Goal: Feedback & Contribution: Leave review/rating

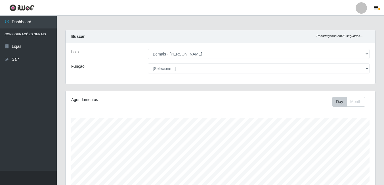
select select "230"
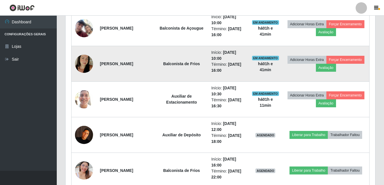
scroll to position [454, 0]
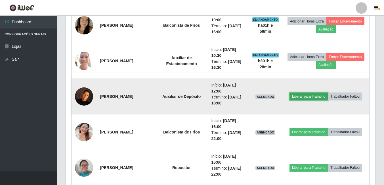
click at [300, 96] on button "Liberar para Trabalho" at bounding box center [309, 96] width 38 height 8
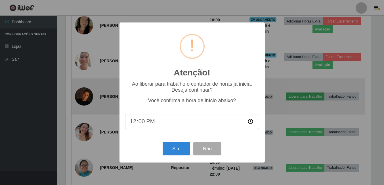
scroll to position [118, 307]
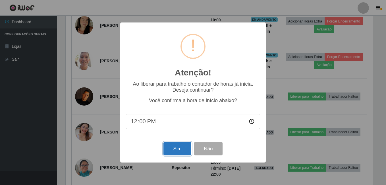
click at [177, 146] on button "Sim" at bounding box center [177, 148] width 28 height 13
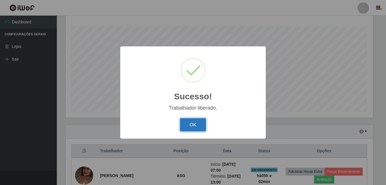
click at [201, 124] on button "OK" at bounding box center [193, 124] width 26 height 13
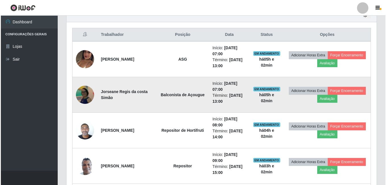
scroll to position [177, 0]
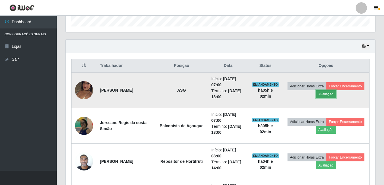
click at [336, 92] on button "Avaliação" at bounding box center [326, 94] width 20 height 8
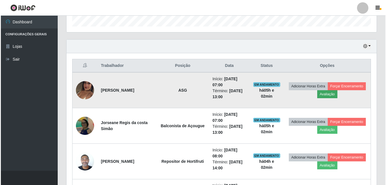
scroll to position [118, 307]
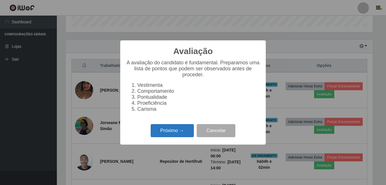
click at [188, 135] on button "Próximo →" at bounding box center [171, 130] width 43 height 13
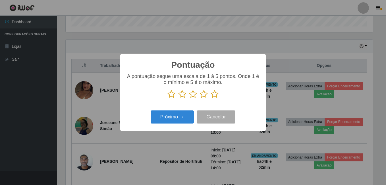
click at [215, 97] on icon at bounding box center [214, 94] width 8 height 9
click at [210, 98] on input "radio" at bounding box center [210, 98] width 0 height 0
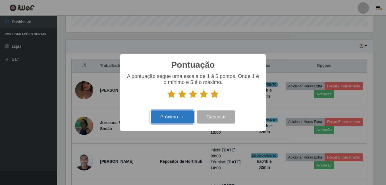
click at [176, 114] on button "Próximo →" at bounding box center [171, 116] width 43 height 13
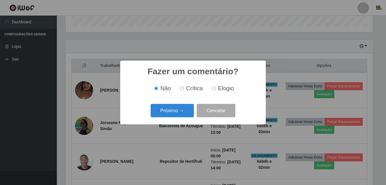
click at [168, 113] on button "Próximo →" at bounding box center [171, 110] width 43 height 13
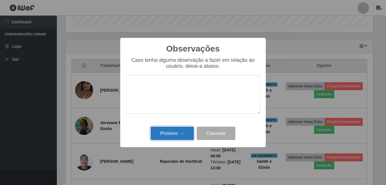
click at [177, 130] on button "Próximo →" at bounding box center [171, 132] width 43 height 13
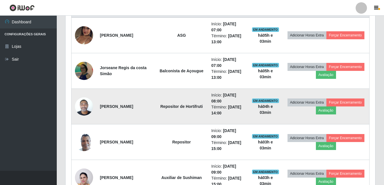
scroll to position [233, 0]
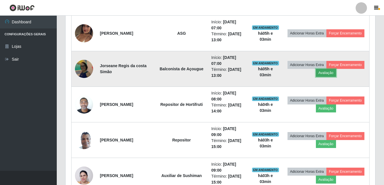
click at [336, 74] on button "Avaliação" at bounding box center [326, 73] width 20 height 8
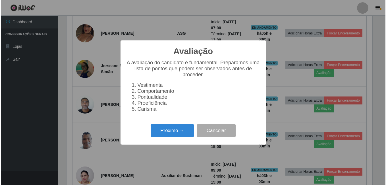
scroll to position [118, 307]
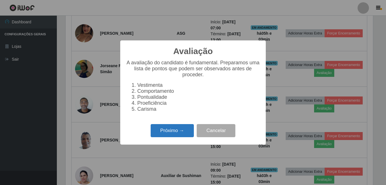
click at [157, 127] on button "Próximo →" at bounding box center [171, 130] width 43 height 13
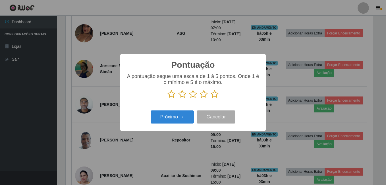
scroll to position [283840, 283651]
click at [216, 96] on icon at bounding box center [214, 94] width 8 height 9
click at [210, 98] on input "radio" at bounding box center [210, 98] width 0 height 0
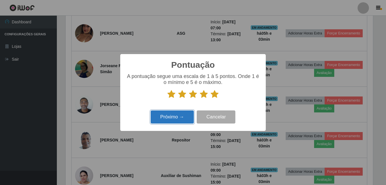
click at [170, 118] on button "Próximo →" at bounding box center [171, 116] width 43 height 13
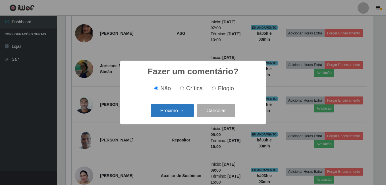
click at [164, 106] on button "Próximo →" at bounding box center [171, 110] width 43 height 13
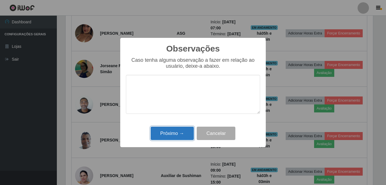
click at [172, 130] on button "Próximo →" at bounding box center [171, 132] width 43 height 13
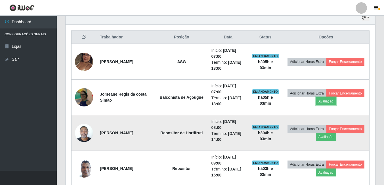
scroll to position [233, 0]
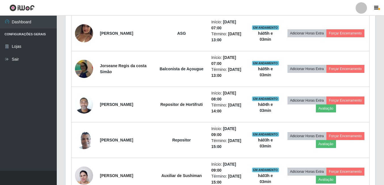
click at [317, 9] on header "Perfil Alterar Senha Sair" at bounding box center [192, 8] width 384 height 16
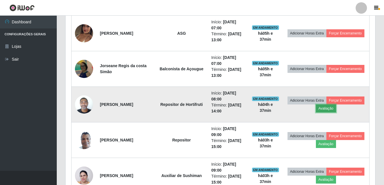
click at [336, 109] on button "Avaliação" at bounding box center [326, 108] width 20 height 8
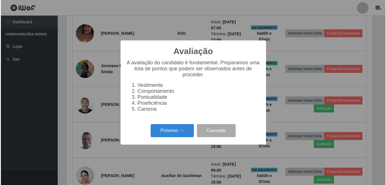
scroll to position [118, 307]
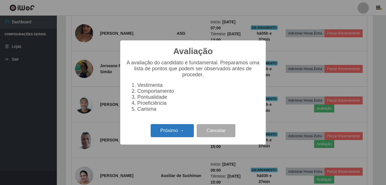
click at [183, 129] on button "Próximo →" at bounding box center [171, 130] width 43 height 13
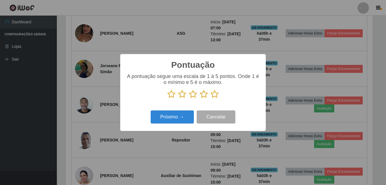
click at [214, 93] on icon at bounding box center [214, 94] width 8 height 9
click at [210, 98] on input "radio" at bounding box center [210, 98] width 0 height 0
click at [172, 109] on div "Pontuação × A pontuação segue uma escala de 1 à 5 pontos. Onde 1 é o mínimo e 5…" at bounding box center [192, 92] width 145 height 76
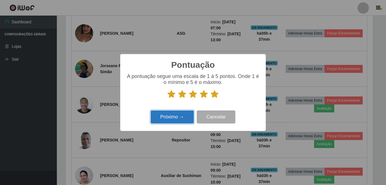
click at [170, 112] on button "Próximo →" at bounding box center [171, 116] width 43 height 13
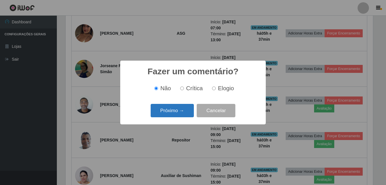
click at [170, 113] on button "Próximo →" at bounding box center [171, 110] width 43 height 13
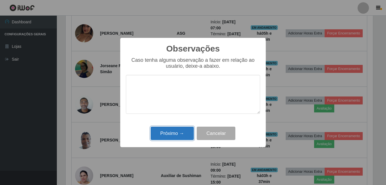
click at [175, 129] on button "Próximo →" at bounding box center [171, 132] width 43 height 13
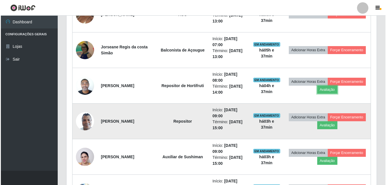
scroll to position [262, 0]
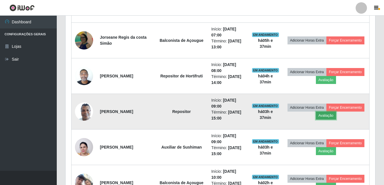
click at [336, 114] on button "Avaliação" at bounding box center [326, 115] width 20 height 8
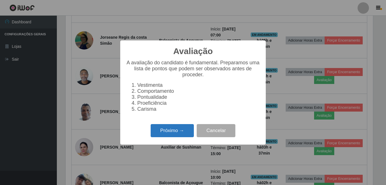
click at [188, 130] on button "Próximo →" at bounding box center [171, 130] width 43 height 13
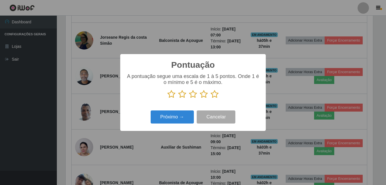
click at [213, 94] on icon at bounding box center [214, 94] width 8 height 9
click at [210, 98] on input "radio" at bounding box center [210, 98] width 0 height 0
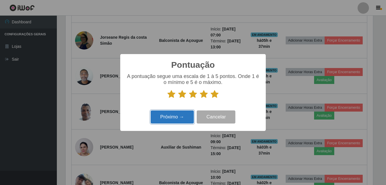
click at [172, 115] on button "Próximo →" at bounding box center [171, 116] width 43 height 13
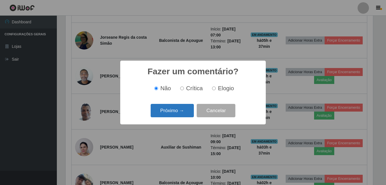
click at [180, 111] on button "Próximo →" at bounding box center [171, 110] width 43 height 13
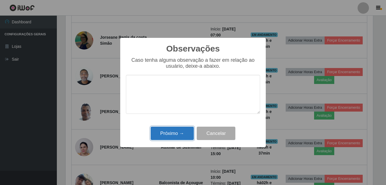
click at [179, 129] on button "Próximo →" at bounding box center [171, 132] width 43 height 13
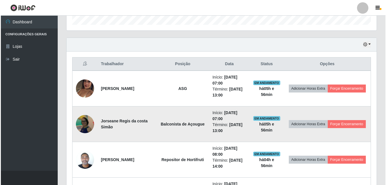
scroll to position [177, 0]
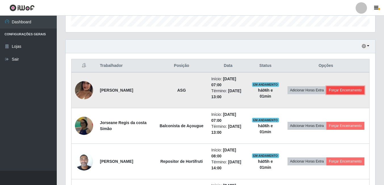
click at [327, 94] on button "Forçar Encerramento" at bounding box center [346, 90] width 38 height 8
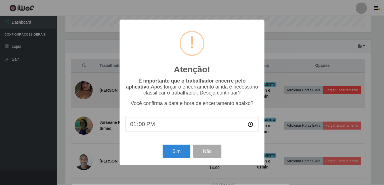
scroll to position [118, 307]
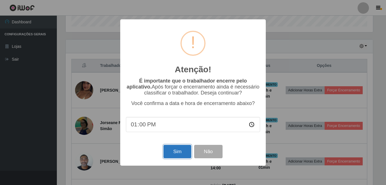
click at [182, 156] on button "Sim" at bounding box center [177, 151] width 28 height 13
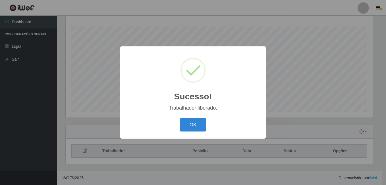
click at [180, 118] on button "OK" at bounding box center [193, 124] width 26 height 13
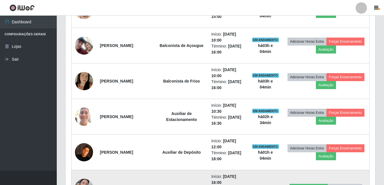
scroll to position [367, 0]
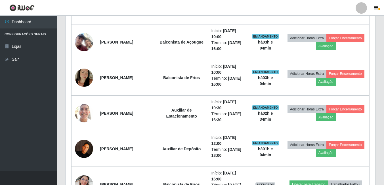
click at [299, 12] on header "Perfil Alterar Senha Sair" at bounding box center [192, 8] width 384 height 16
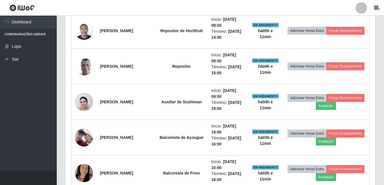
scroll to position [281, 0]
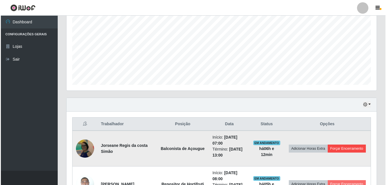
scroll to position [168, 0]
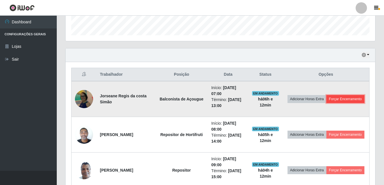
click at [327, 102] on button "Forçar Encerramento" at bounding box center [346, 99] width 38 height 8
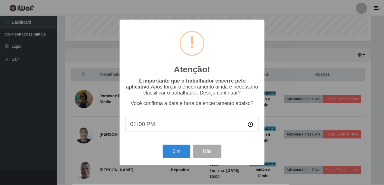
scroll to position [118, 307]
click at [143, 126] on input "13:00" at bounding box center [193, 124] width 134 height 15
type input "13:10"
click at [172, 154] on button "Sim" at bounding box center [177, 151] width 28 height 13
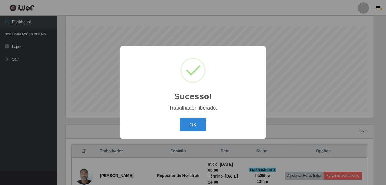
click at [180, 118] on button "OK" at bounding box center [193, 124] width 26 height 13
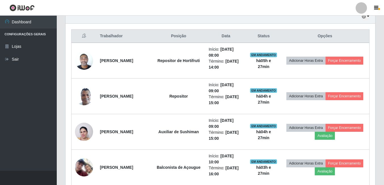
scroll to position [205, 0]
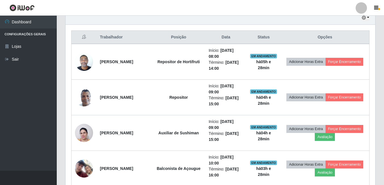
click at [189, 32] on th "Posição" at bounding box center [178, 37] width 53 height 13
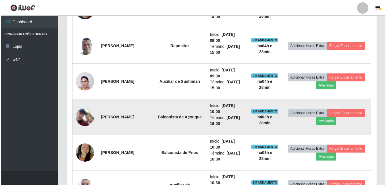
scroll to position [262, 0]
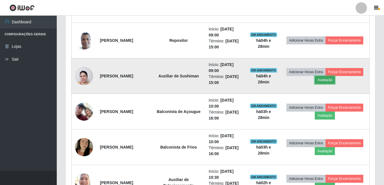
click at [335, 80] on button "Avaliação" at bounding box center [325, 80] width 20 height 8
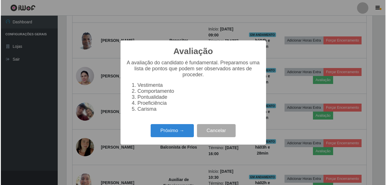
scroll to position [118, 307]
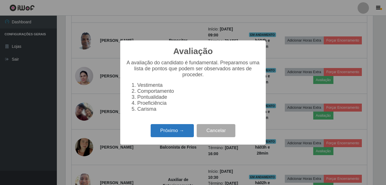
click at [180, 137] on button "Próximo →" at bounding box center [171, 130] width 43 height 13
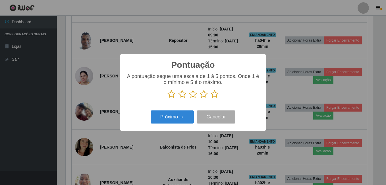
click at [217, 93] on icon at bounding box center [214, 94] width 8 height 9
click at [210, 98] on input "radio" at bounding box center [210, 98] width 0 height 0
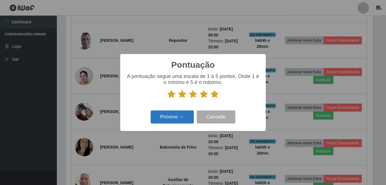
drag, startPoint x: 189, startPoint y: 110, endPoint x: 185, endPoint y: 112, distance: 4.1
click at [189, 110] on div "Próximo → Cancelar" at bounding box center [193, 116] width 134 height 16
click at [185, 112] on button "Próximo →" at bounding box center [171, 116] width 43 height 13
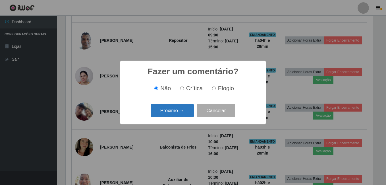
click at [187, 111] on button "Próximo →" at bounding box center [171, 110] width 43 height 13
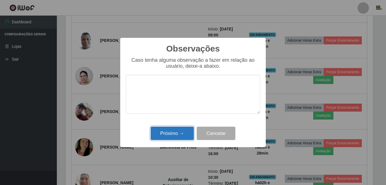
click at [187, 130] on button "Próximo →" at bounding box center [171, 132] width 43 height 13
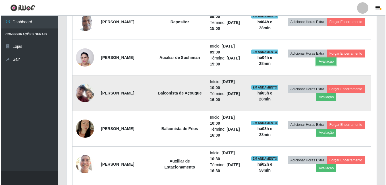
scroll to position [290, 0]
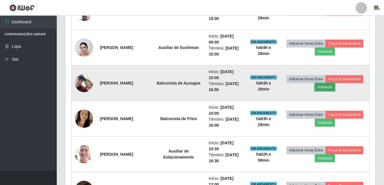
click at [335, 86] on button "Avaliação" at bounding box center [325, 87] width 20 height 8
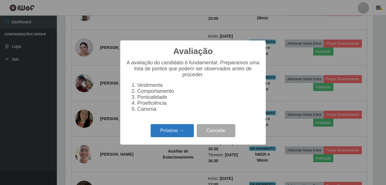
click at [173, 137] on button "Próximo →" at bounding box center [171, 130] width 43 height 13
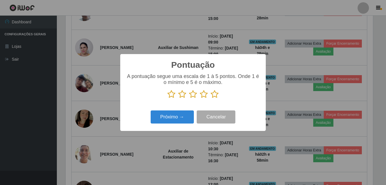
click at [213, 92] on icon at bounding box center [214, 94] width 8 height 9
click at [210, 98] on input "radio" at bounding box center [210, 98] width 0 height 0
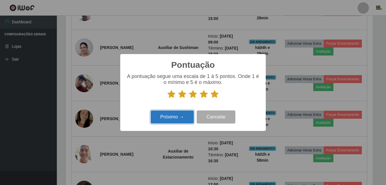
click at [182, 115] on button "Próximo →" at bounding box center [171, 116] width 43 height 13
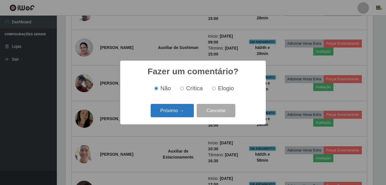
click at [184, 112] on button "Próximo →" at bounding box center [171, 110] width 43 height 13
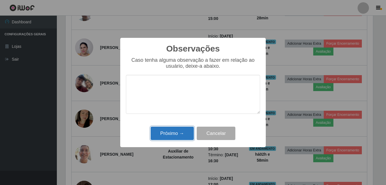
click at [184, 130] on button "Próximo →" at bounding box center [171, 132] width 43 height 13
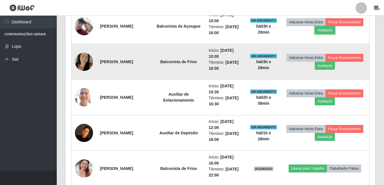
scroll to position [319, 0]
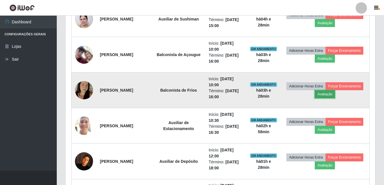
click at [335, 93] on button "Avaliação" at bounding box center [325, 94] width 20 height 8
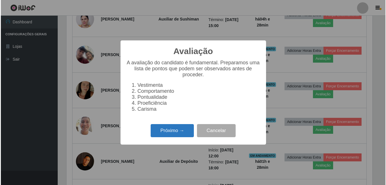
scroll to position [118, 307]
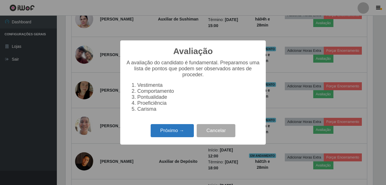
click at [161, 128] on button "Próximo →" at bounding box center [171, 130] width 43 height 13
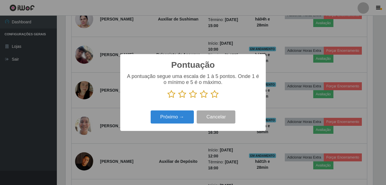
click at [215, 92] on icon at bounding box center [214, 94] width 8 height 9
click at [210, 98] on input "radio" at bounding box center [210, 98] width 0 height 0
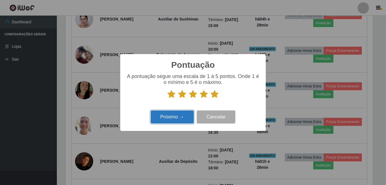
click at [181, 118] on button "Próximo →" at bounding box center [171, 116] width 43 height 13
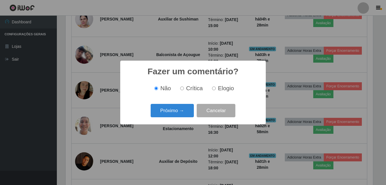
click at [180, 113] on button "Próximo →" at bounding box center [171, 110] width 43 height 13
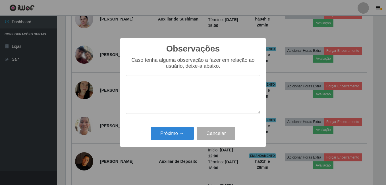
click at [181, 127] on div "Próximo → Cancelar" at bounding box center [193, 133] width 134 height 16
click at [181, 128] on button "Próximo →" at bounding box center [171, 132] width 43 height 13
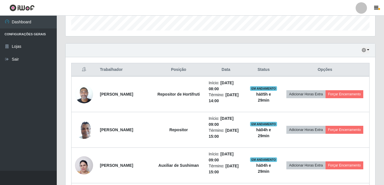
scroll to position [120, 0]
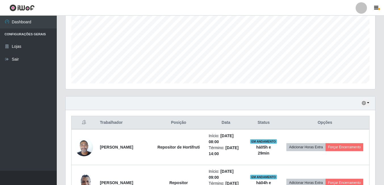
click at [170, 108] on div "Hoje 1 dia 3 dias 1 Semana Não encerrados" at bounding box center [221, 103] width 310 height 14
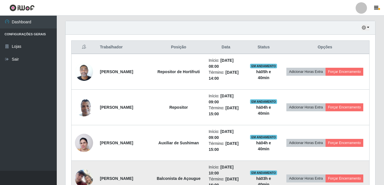
scroll to position [205, 0]
